Goal: Register for event/course

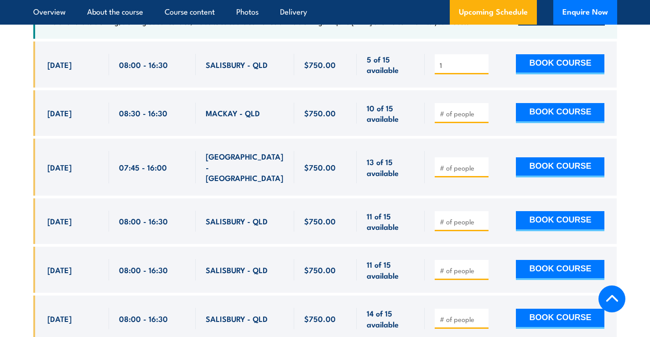
scroll to position [1538, 0]
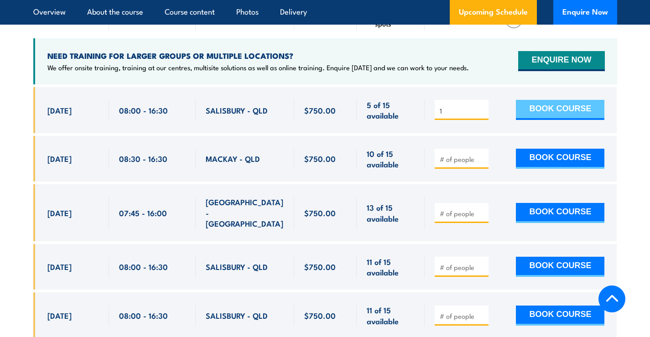
click at [553, 100] on button "BOOK COURSE" at bounding box center [560, 110] width 88 height 20
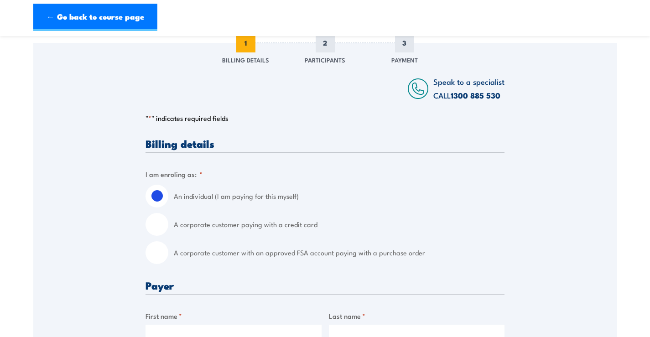
scroll to position [137, 0]
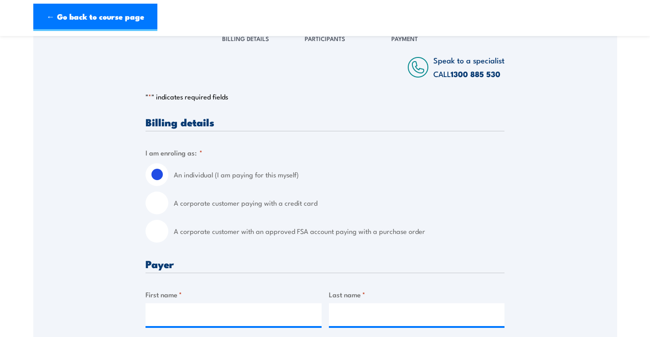
click at [157, 204] on input "A corporate customer paying with a credit card" at bounding box center [156, 202] width 23 height 23
radio input "true"
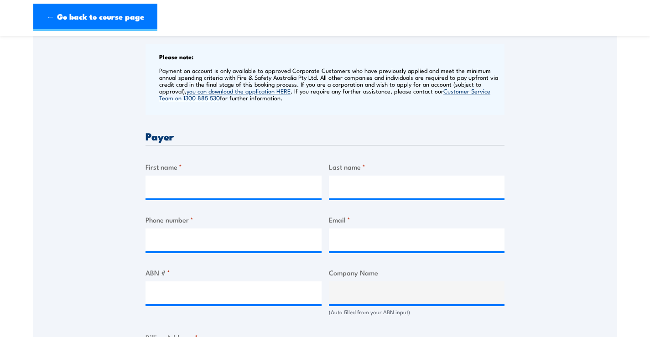
scroll to position [365, 0]
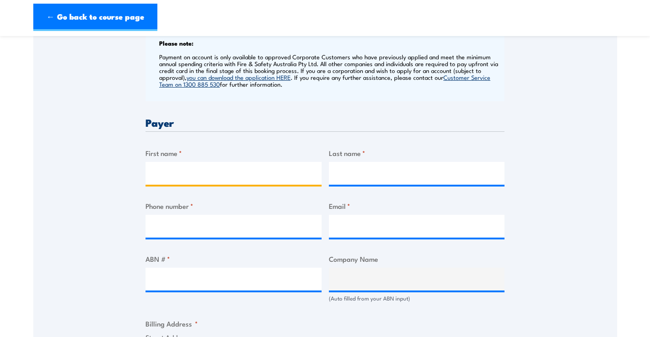
click at [181, 178] on input "First name *" at bounding box center [233, 173] width 176 height 23
type input "Darren"
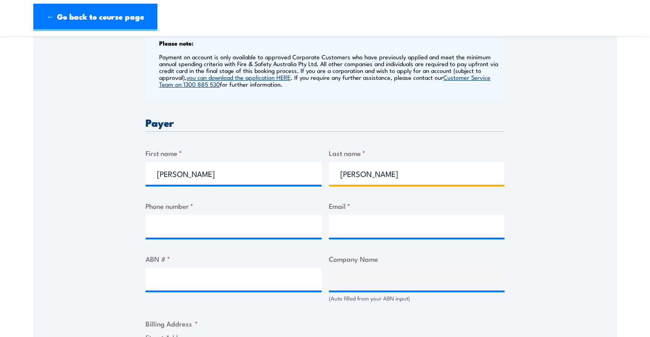
type input "O'Sullivan"
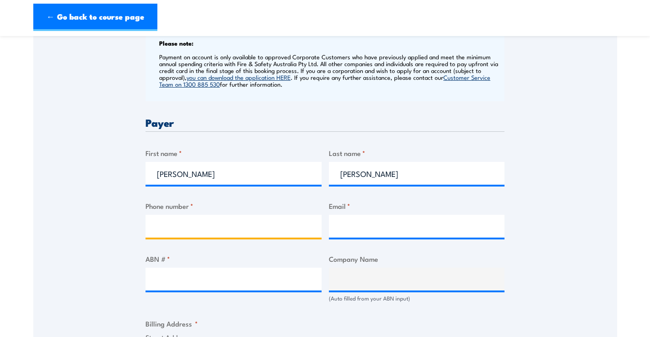
click at [171, 237] on input "Phone number *" at bounding box center [233, 226] width 176 height 23
type input "0413480014"
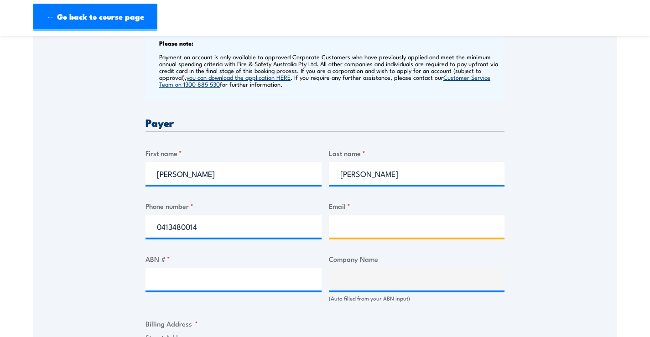
click at [398, 238] on input "Email *" at bounding box center [417, 226] width 176 height 23
type input "darren_osullivan@linfox.com"
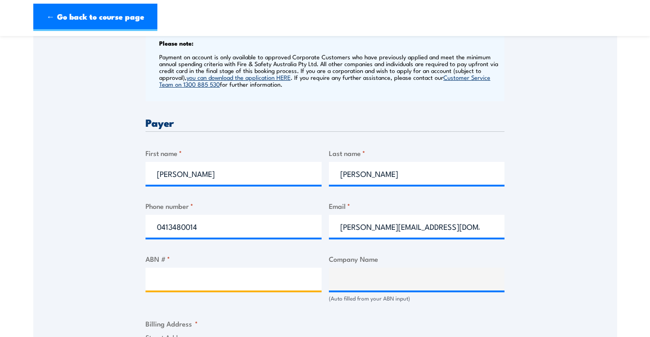
click at [201, 288] on input "ABN # *" at bounding box center [233, 279] width 176 height 23
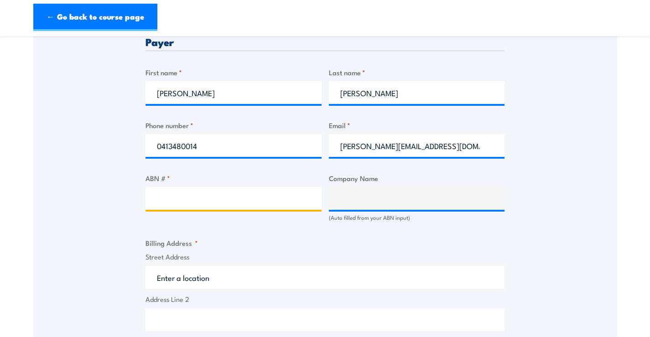
scroll to position [501, 0]
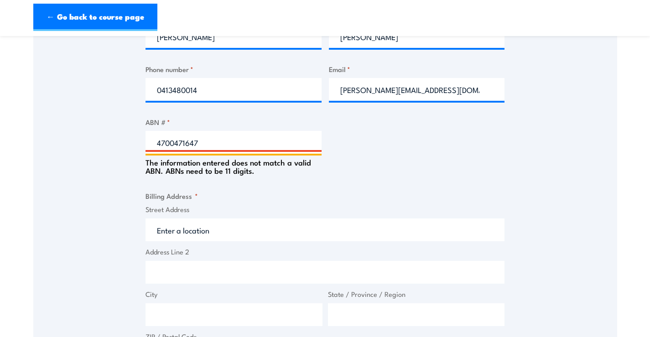
click at [186, 150] on input "4700471647" at bounding box center [233, 142] width 176 height 23
type input "47004718647"
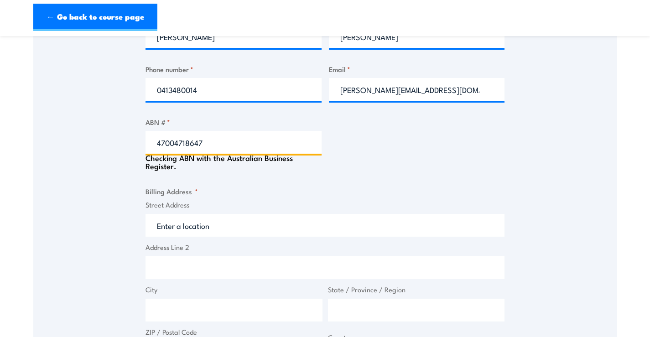
type input "LINFOX AUSTRALIA PTY LTD"
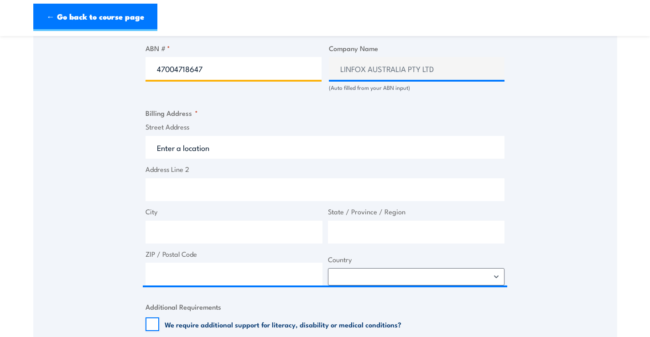
scroll to position [593, 0]
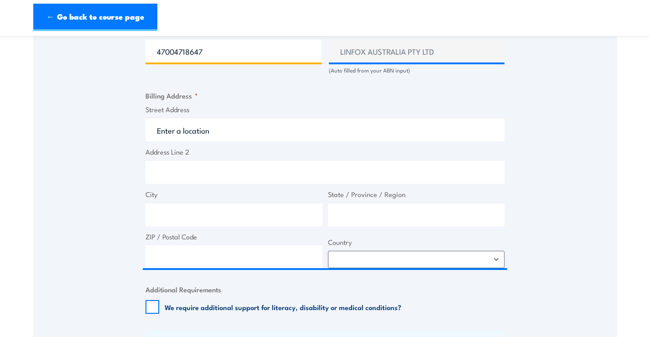
type input "47004718647"
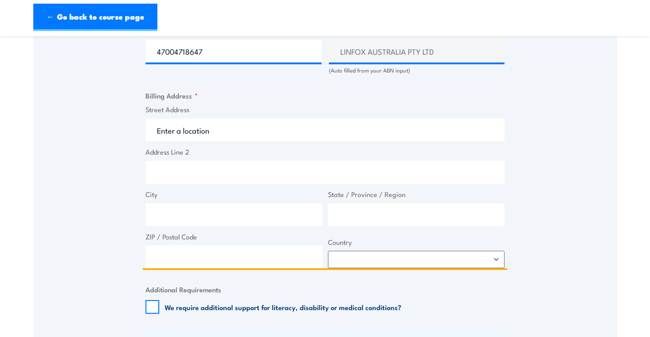
click at [160, 141] on input "Street Address" at bounding box center [324, 130] width 359 height 23
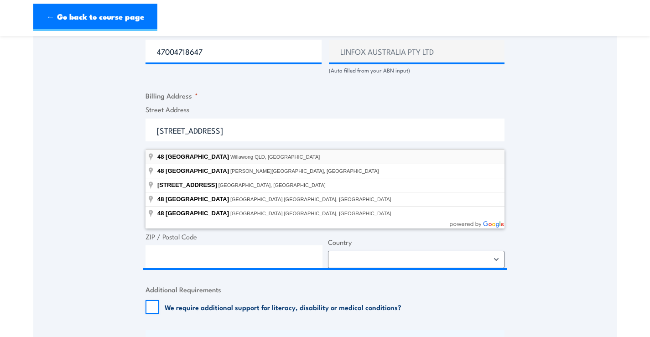
type input "48 Camden Road, Willawong QLD, Australia"
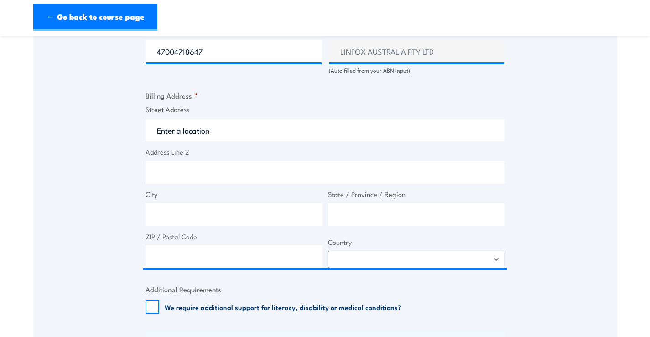
type input "48 Camden Rd"
type input "Willawong"
type input "Queensland"
type input "4110"
select select "Australia"
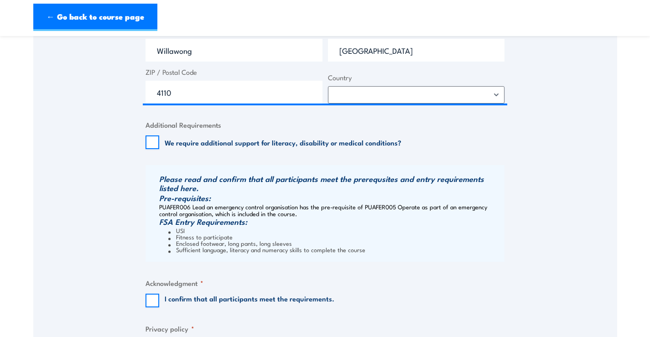
scroll to position [866, 0]
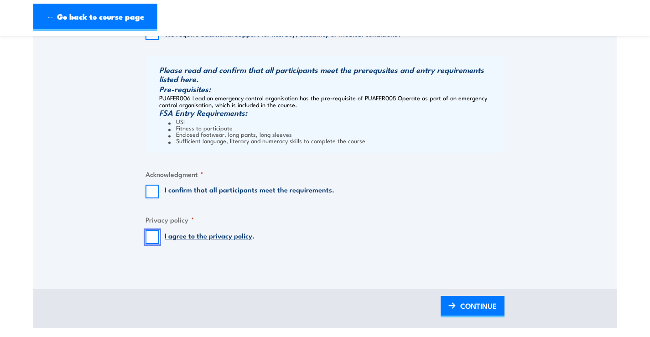
click at [151, 243] on input "I agree to the privacy policy ." at bounding box center [152, 237] width 14 height 14
checkbox input "true"
click at [154, 197] on input "I confirm that all participants meet the requirements." at bounding box center [152, 192] width 14 height 14
checkbox input "true"
click at [470, 312] on span "CONTINUE" at bounding box center [478, 306] width 36 height 24
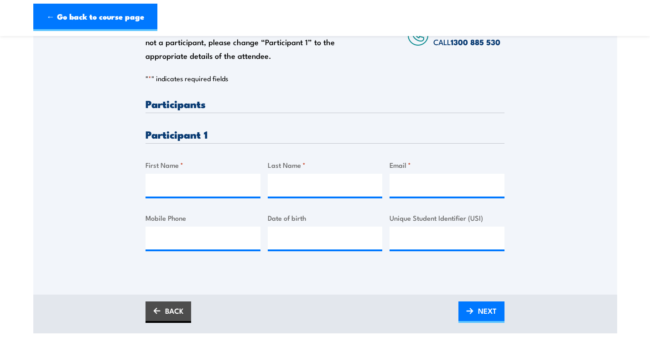
scroll to position [228, 0]
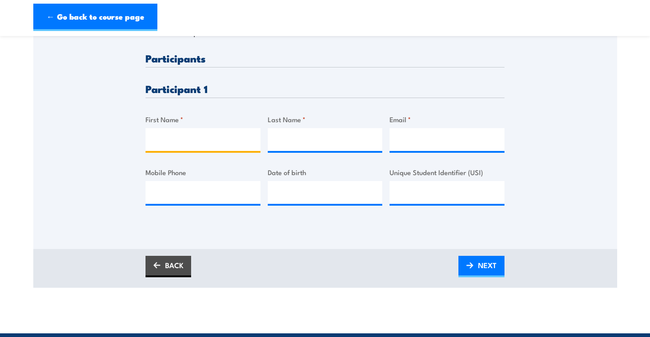
click at [162, 149] on input "First Name *" at bounding box center [202, 139] width 115 height 23
type input "Darren"
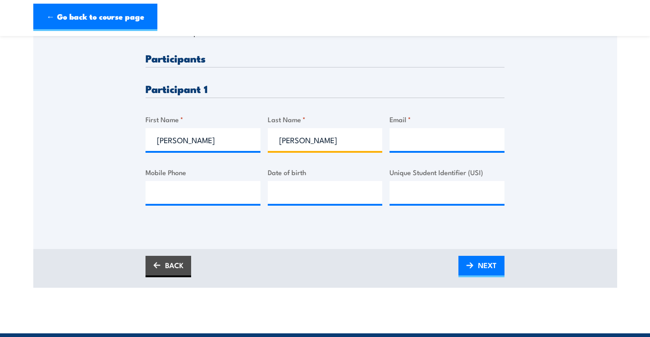
type input "O'Sullivan"
type input "darren_osullivan@linfox.com"
click at [171, 199] on input "Mobile Phone" at bounding box center [202, 192] width 115 height 23
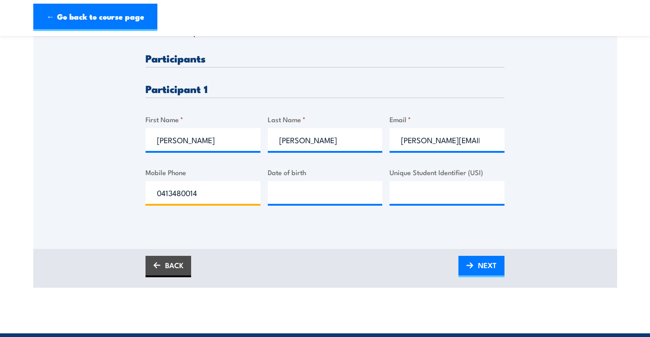
type input "0413480014"
type input "27/03/1970"
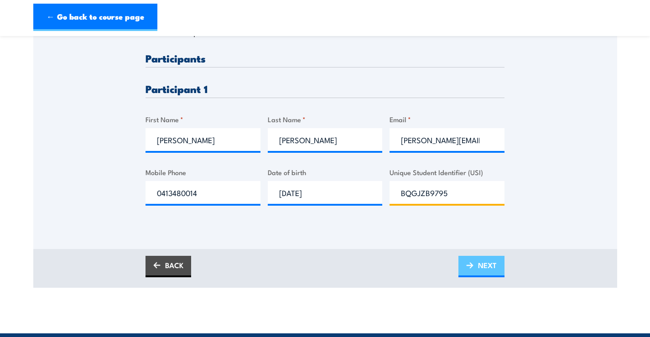
type input "BQGJZB9795"
click at [481, 270] on span "NEXT" at bounding box center [487, 265] width 19 height 24
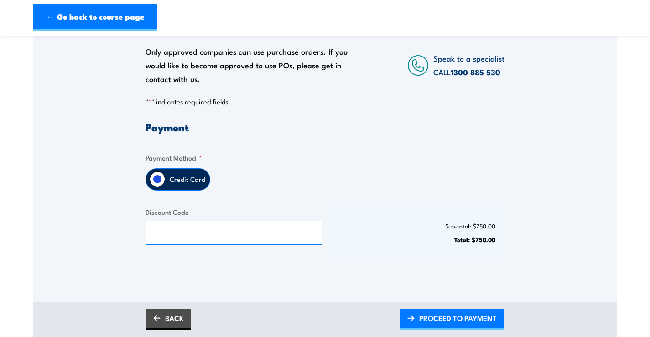
scroll to position [228, 0]
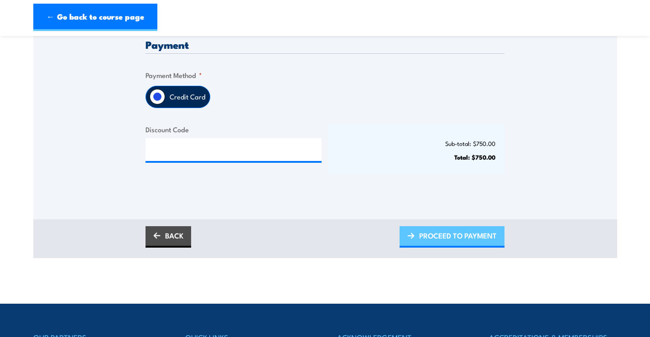
click at [450, 246] on span "PROCEED TO PAYMENT" at bounding box center [458, 235] width 78 height 24
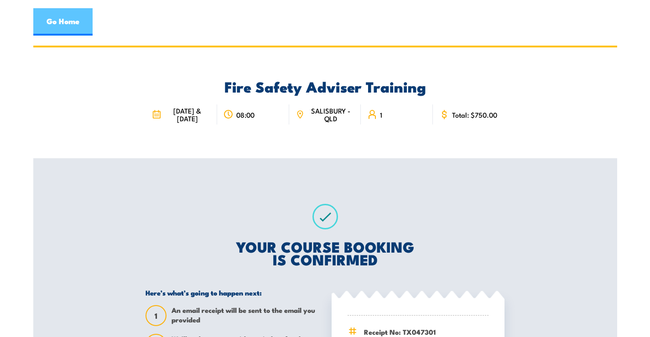
click at [63, 18] on link "Go Home" at bounding box center [62, 21] width 59 height 27
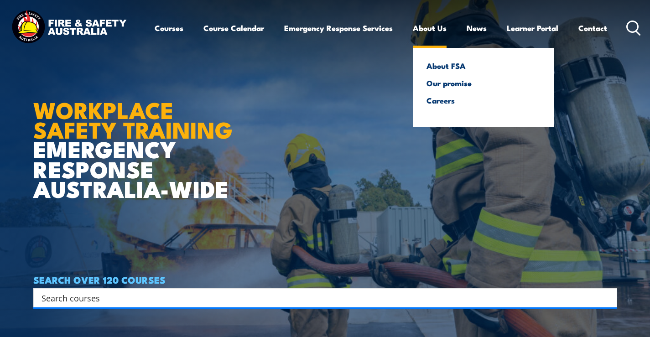
click at [433, 27] on link "About Us" at bounding box center [430, 28] width 34 height 24
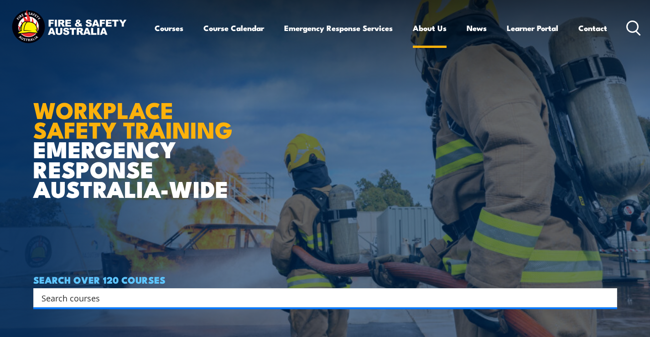
click at [419, 28] on link "About Us" at bounding box center [430, 28] width 34 height 24
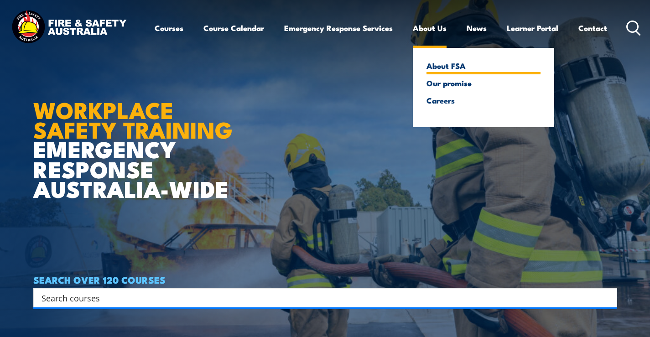
click at [441, 66] on link "About FSA" at bounding box center [483, 66] width 114 height 8
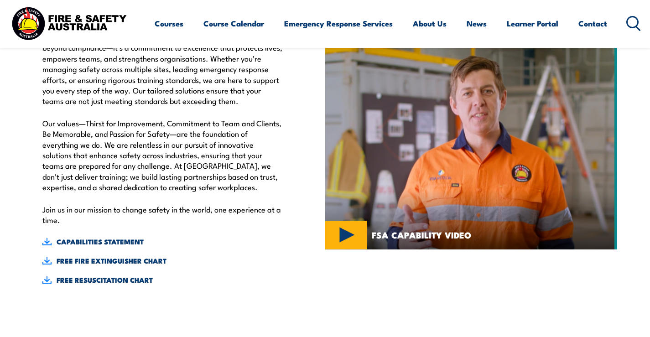
scroll to position [365, 0]
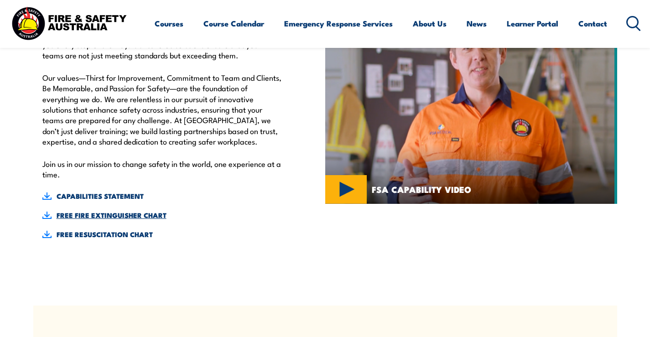
click at [94, 216] on link "FREE FIRE EXTINGUISHER CHART" at bounding box center [162, 215] width 241 height 10
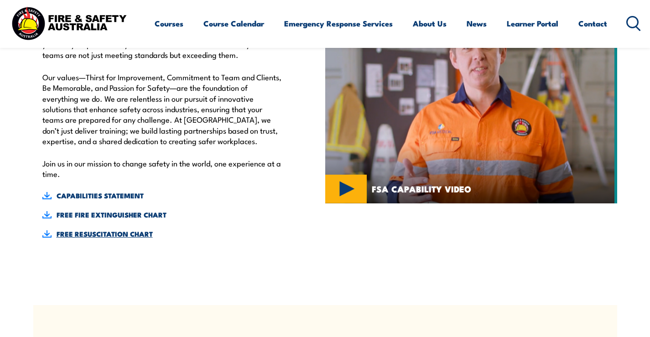
click at [102, 232] on link "FREE RESUSCITATION CHART" at bounding box center [162, 234] width 241 height 10
click at [114, 196] on link "CAPABILITIES STATEMENT" at bounding box center [162, 196] width 241 height 10
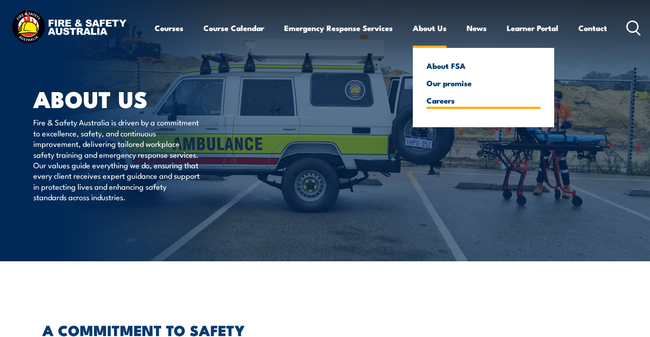
click at [438, 99] on link "Careers" at bounding box center [483, 100] width 114 height 8
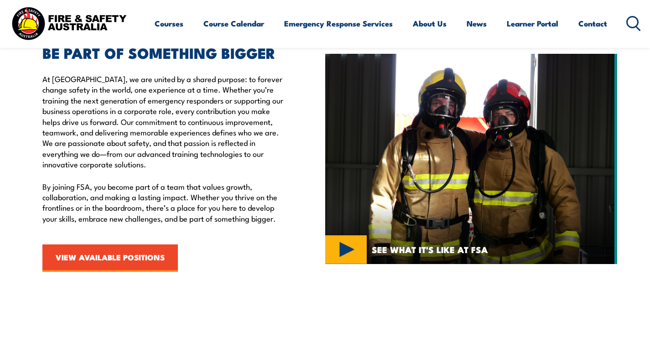
scroll to position [365, 0]
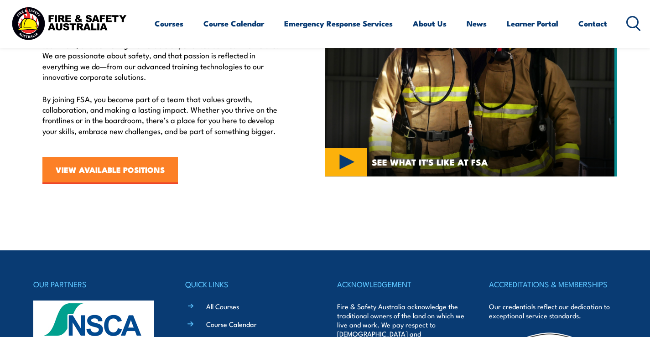
click at [88, 171] on link "VIEW AVAILABLE POSITIONS" at bounding box center [109, 170] width 135 height 27
